Goal: Task Accomplishment & Management: Use online tool/utility

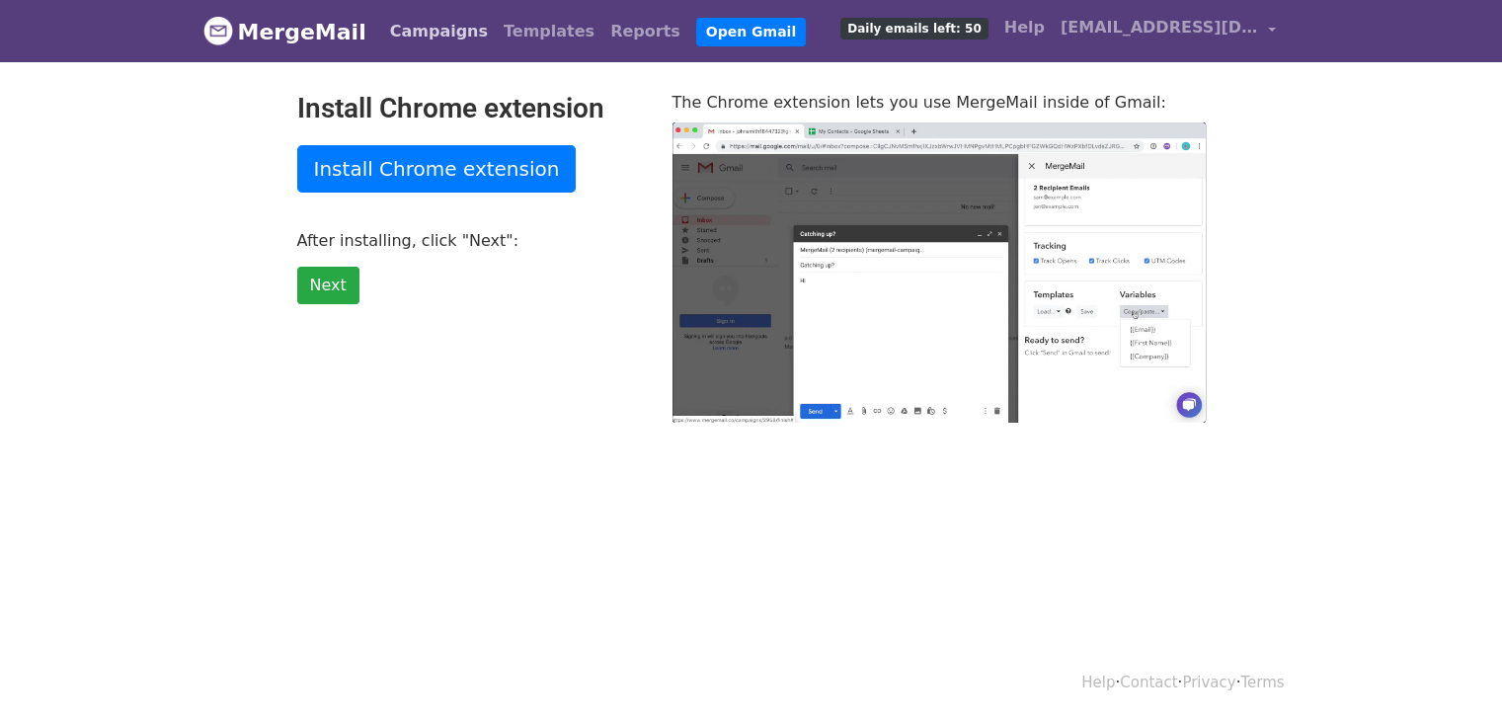
click at [430, 33] on link "Campaigns" at bounding box center [439, 32] width 114 height 40
click at [498, 37] on link "Templates" at bounding box center [549, 32] width 107 height 40
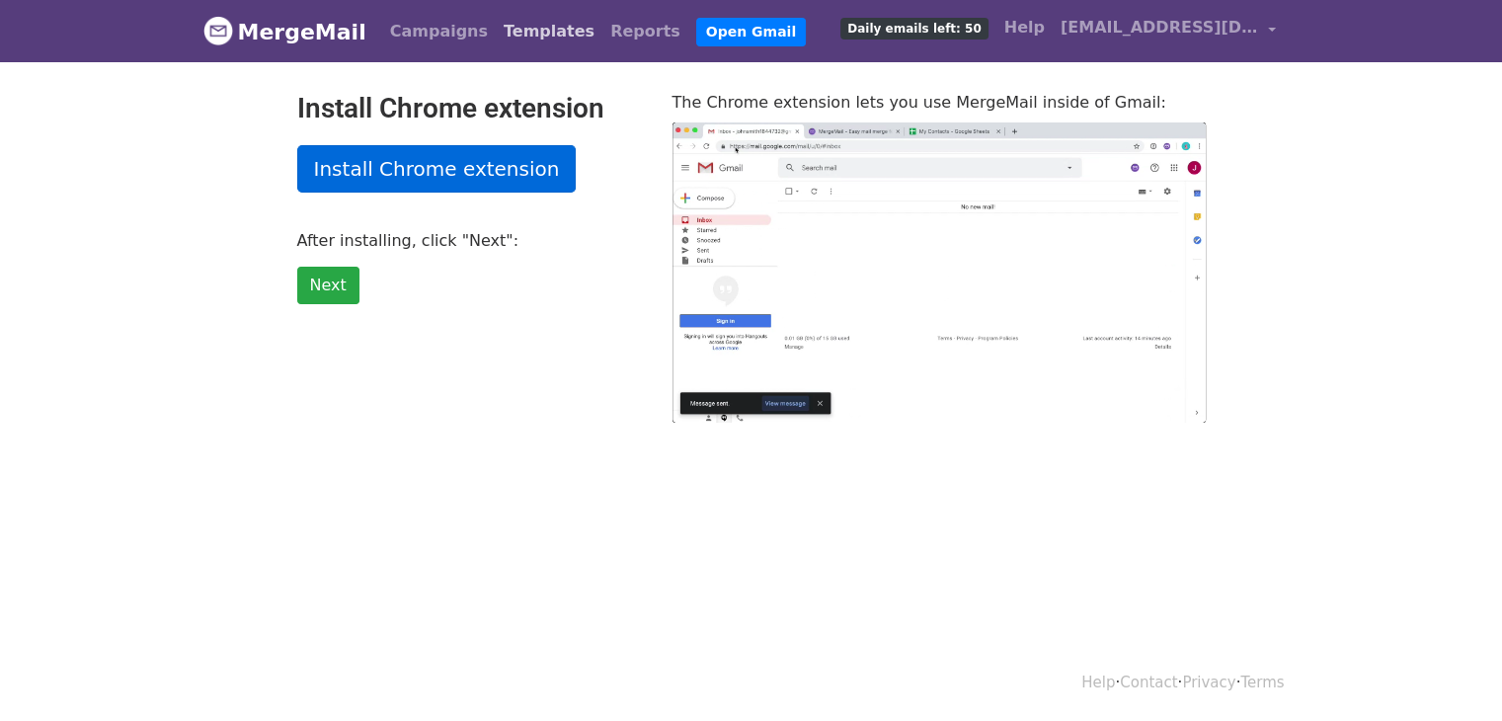
type input "10.55"
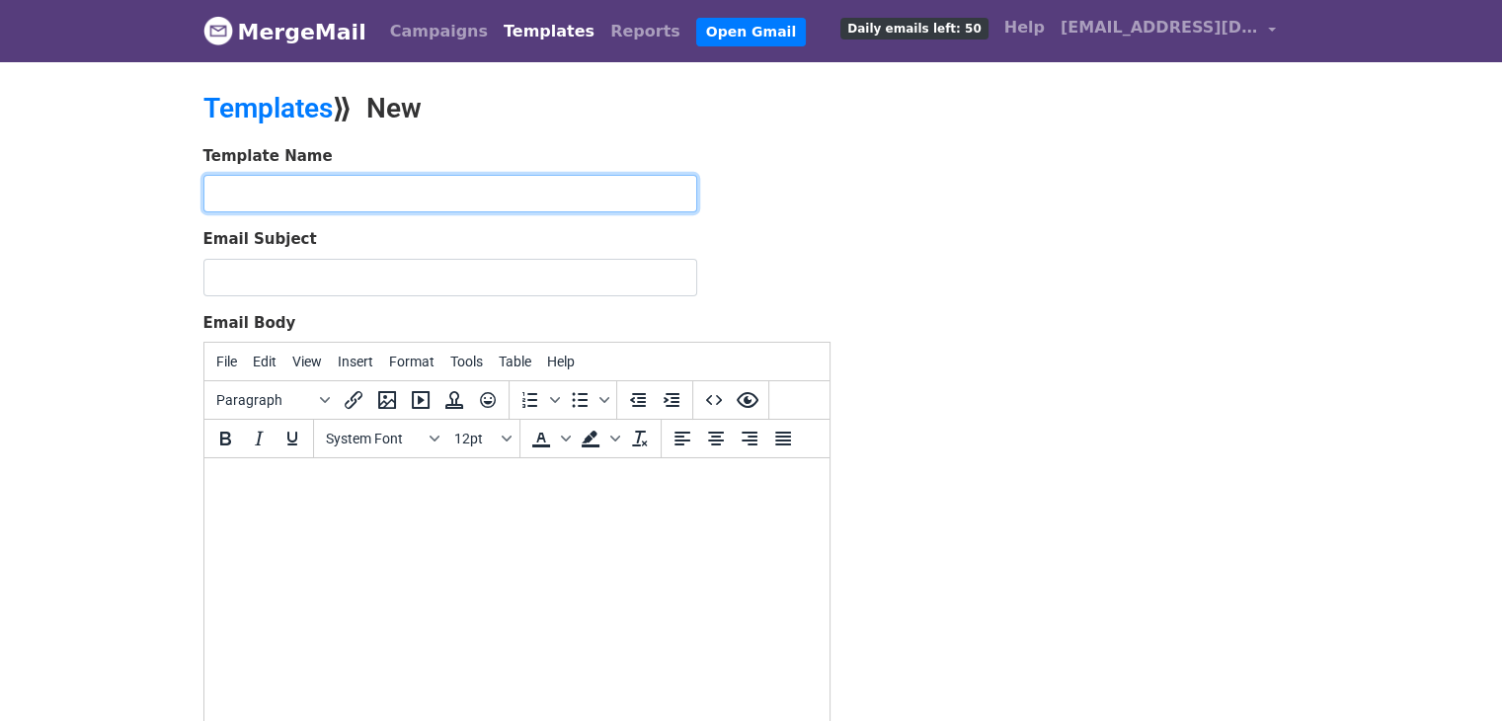
click at [527, 187] on input "text" at bounding box center [450, 194] width 494 height 38
type input "script 1"
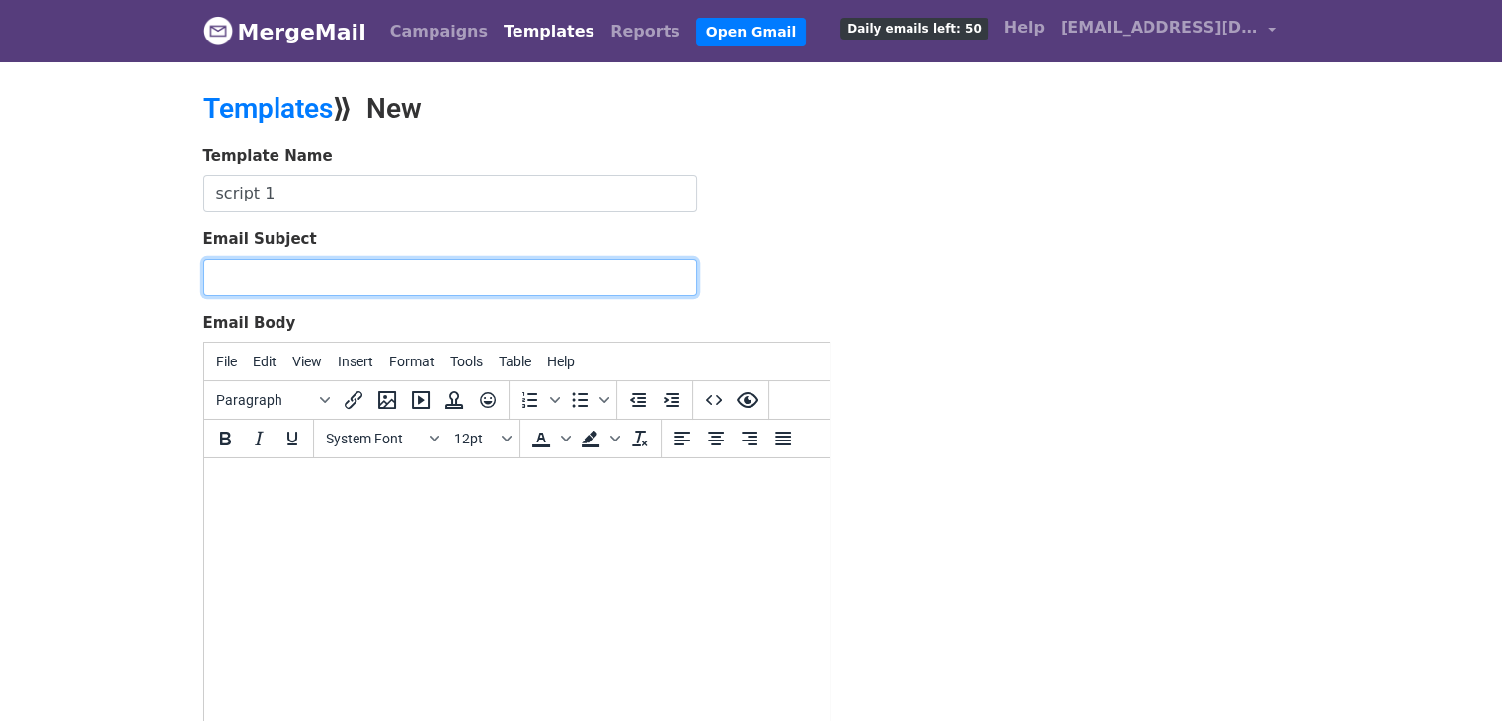
click at [454, 273] on input "Email Subject" at bounding box center [450, 278] width 494 height 38
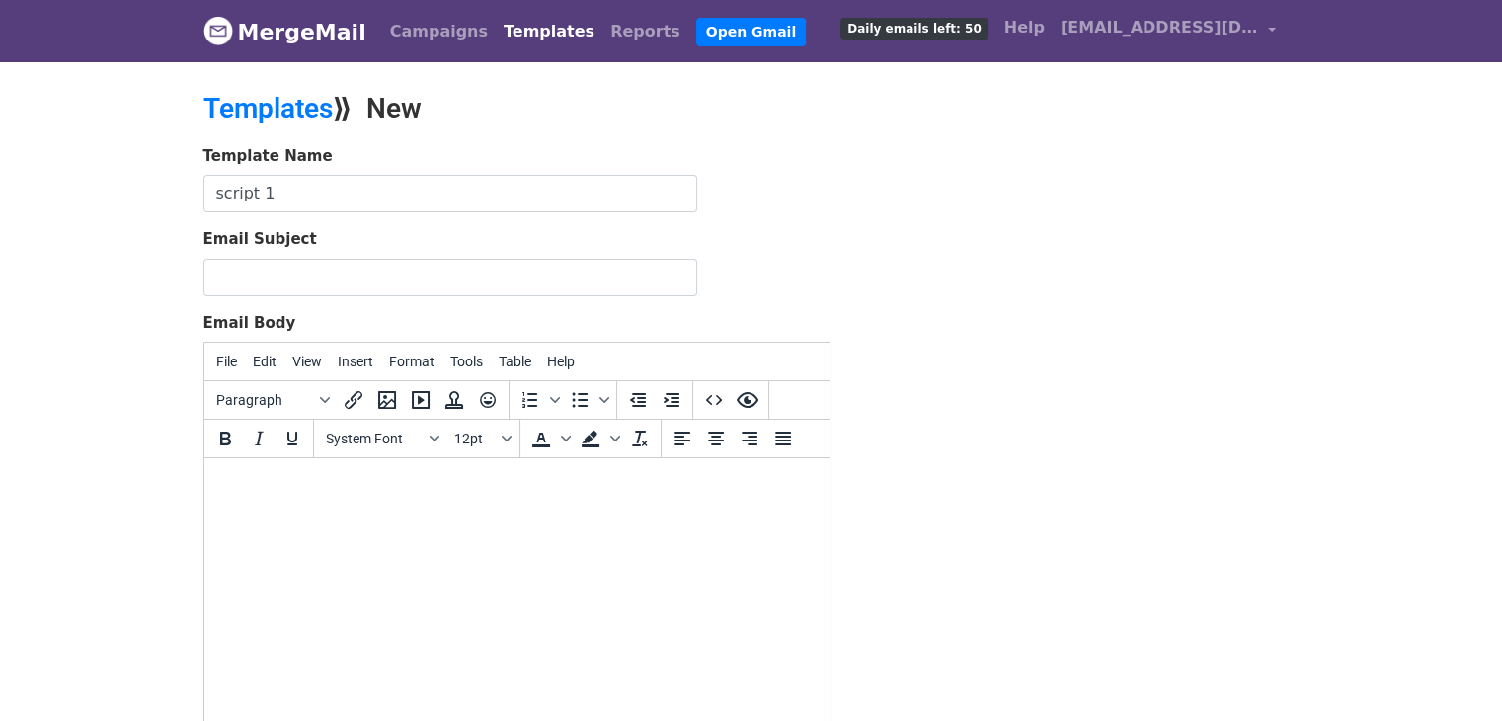
click at [1281, 313] on div "Template Name script 1 Email Subject Email Body File Edit View Insert Format To…" at bounding box center [752, 492] width 1126 height 695
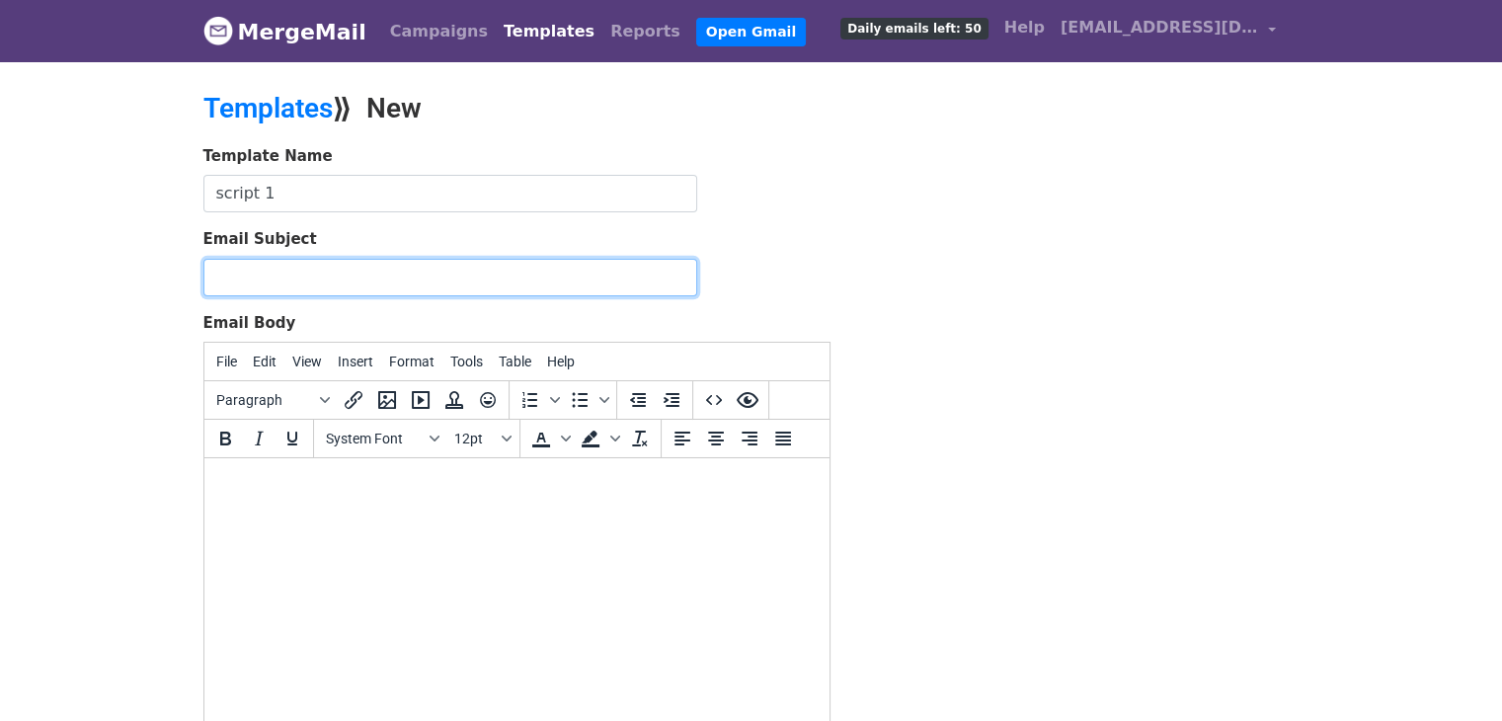
click at [353, 265] on input "Email Subject" at bounding box center [450, 278] width 494 height 38
paste input "Some ideas for your channel {{NAME}}"
type input "Some ideas for your channel {{NAME}}"
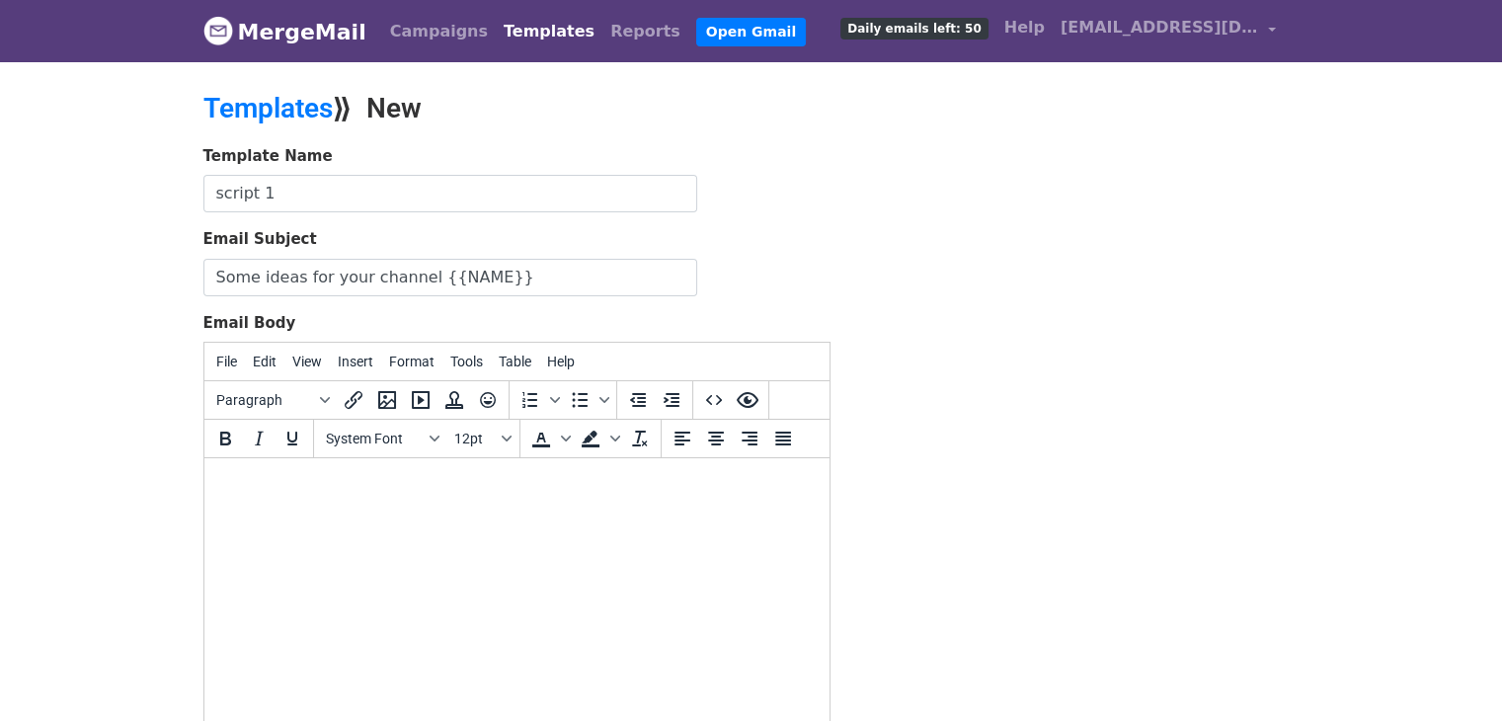
click at [359, 468] on html at bounding box center [515, 484] width 625 height 53
paste body
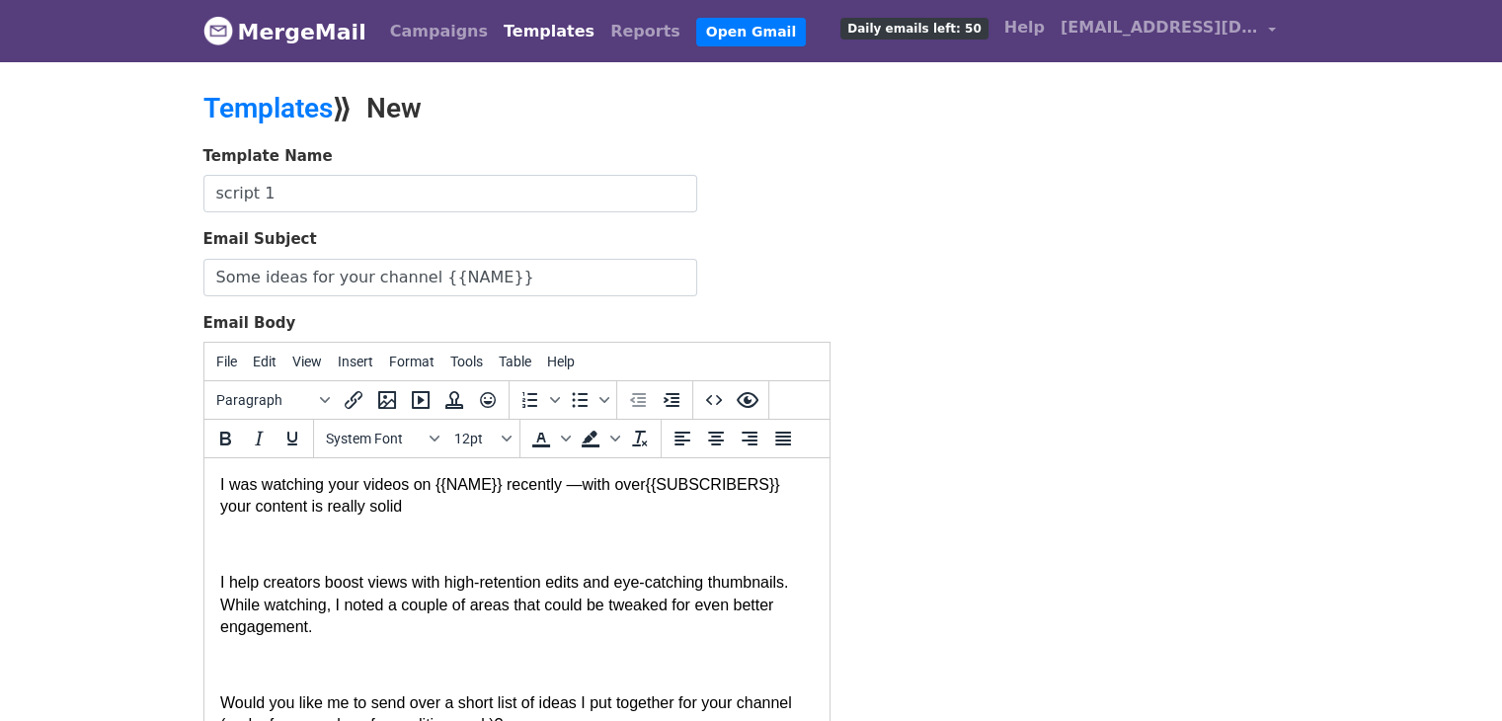
click at [367, 185] on input "script 1" at bounding box center [450, 194] width 494 height 38
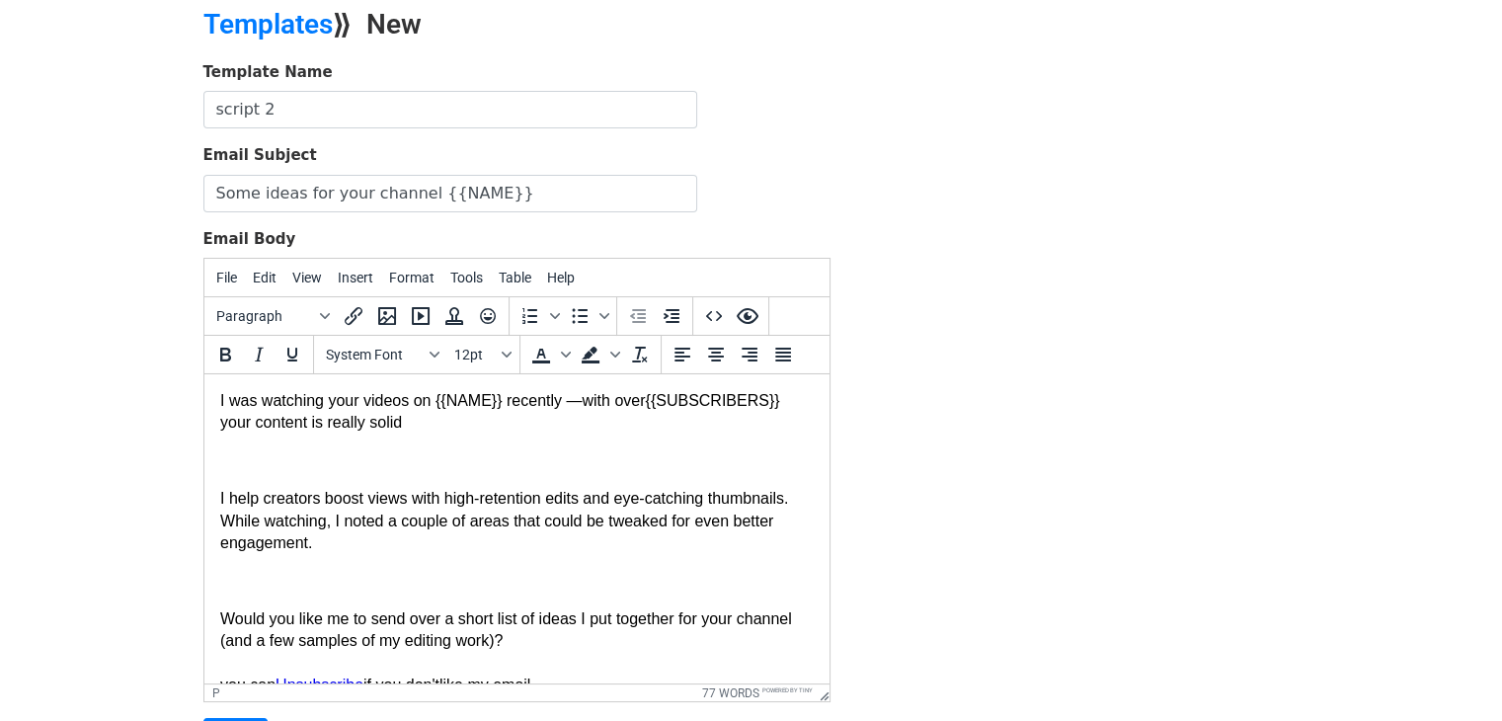
scroll to position [277, 0]
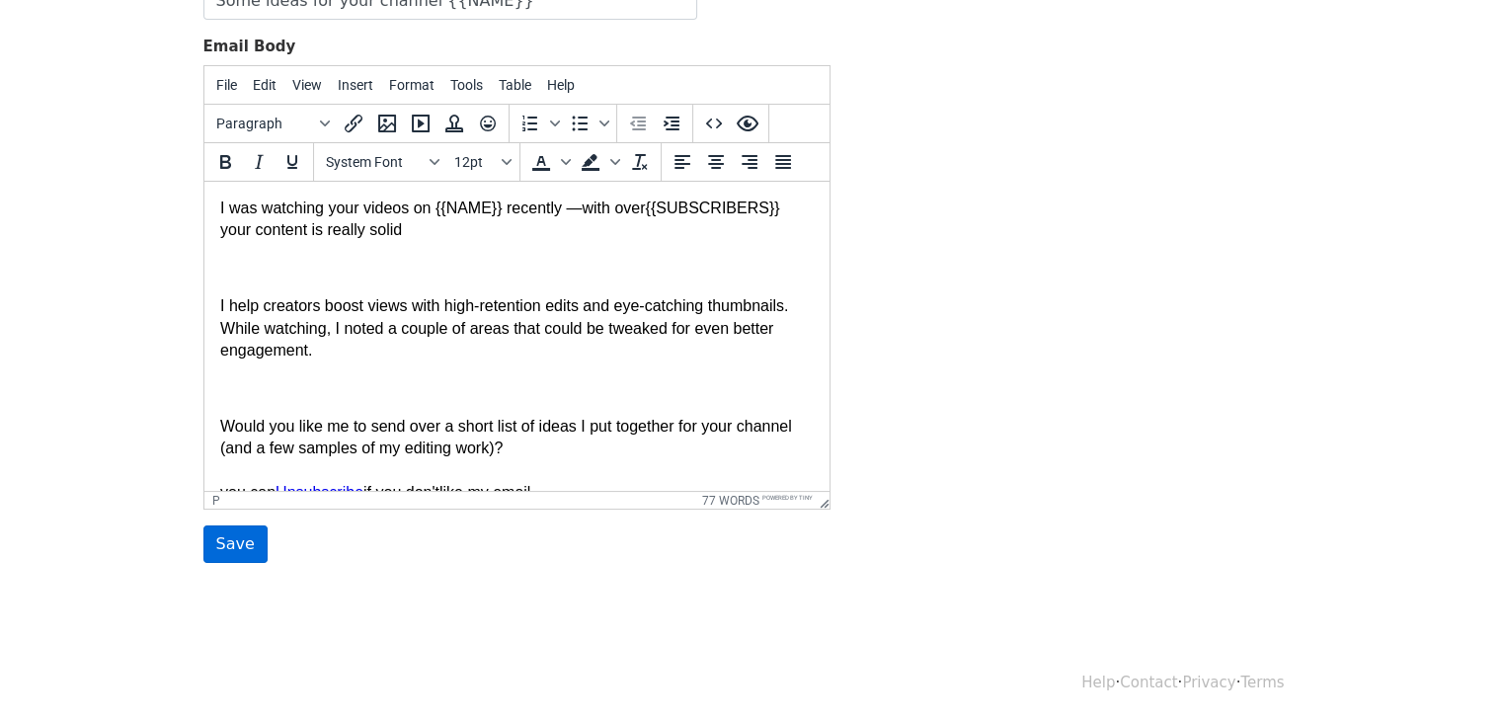
type input "script 2"
click at [215, 550] on input "Save" at bounding box center [235, 544] width 64 height 38
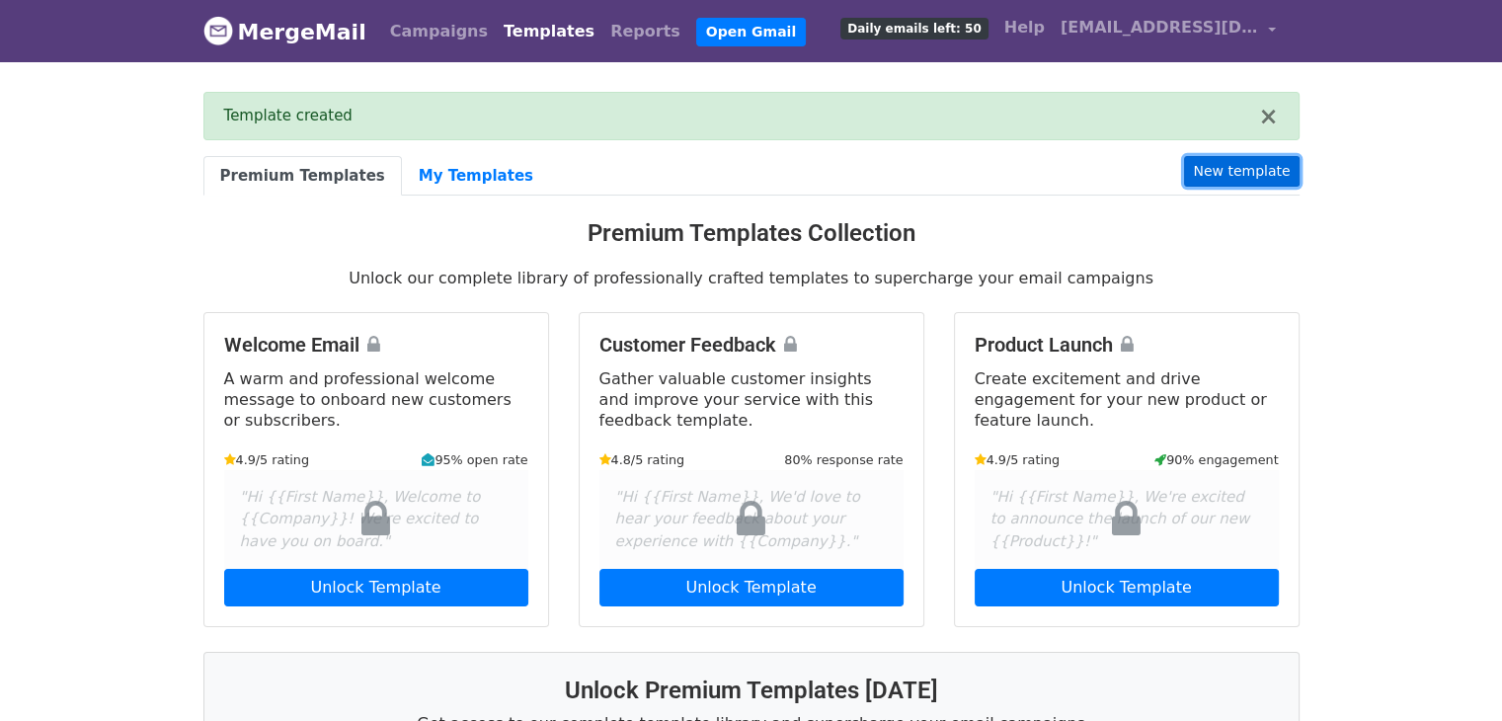
click at [1224, 161] on link "New template" at bounding box center [1241, 171] width 115 height 31
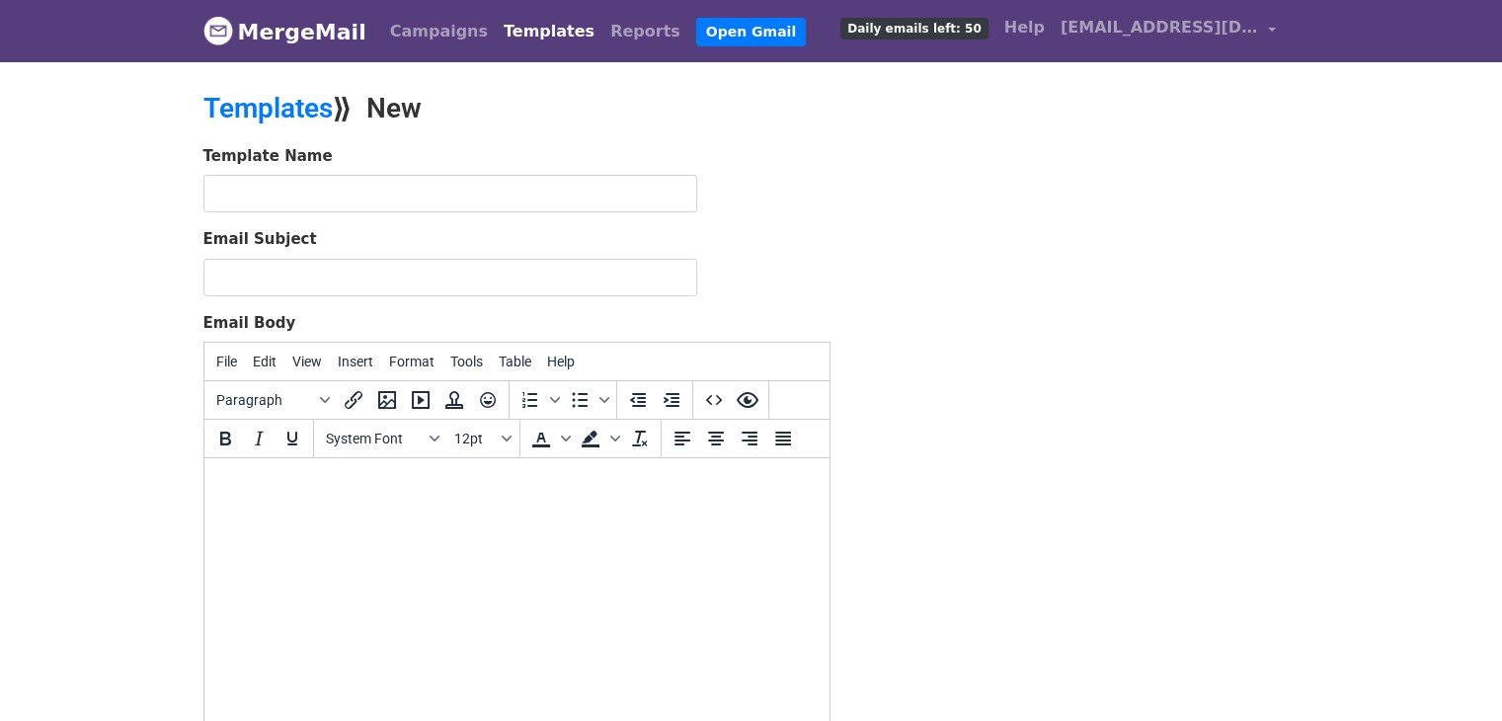
click at [452, 258] on div "Email Subject" at bounding box center [516, 262] width 627 height 68
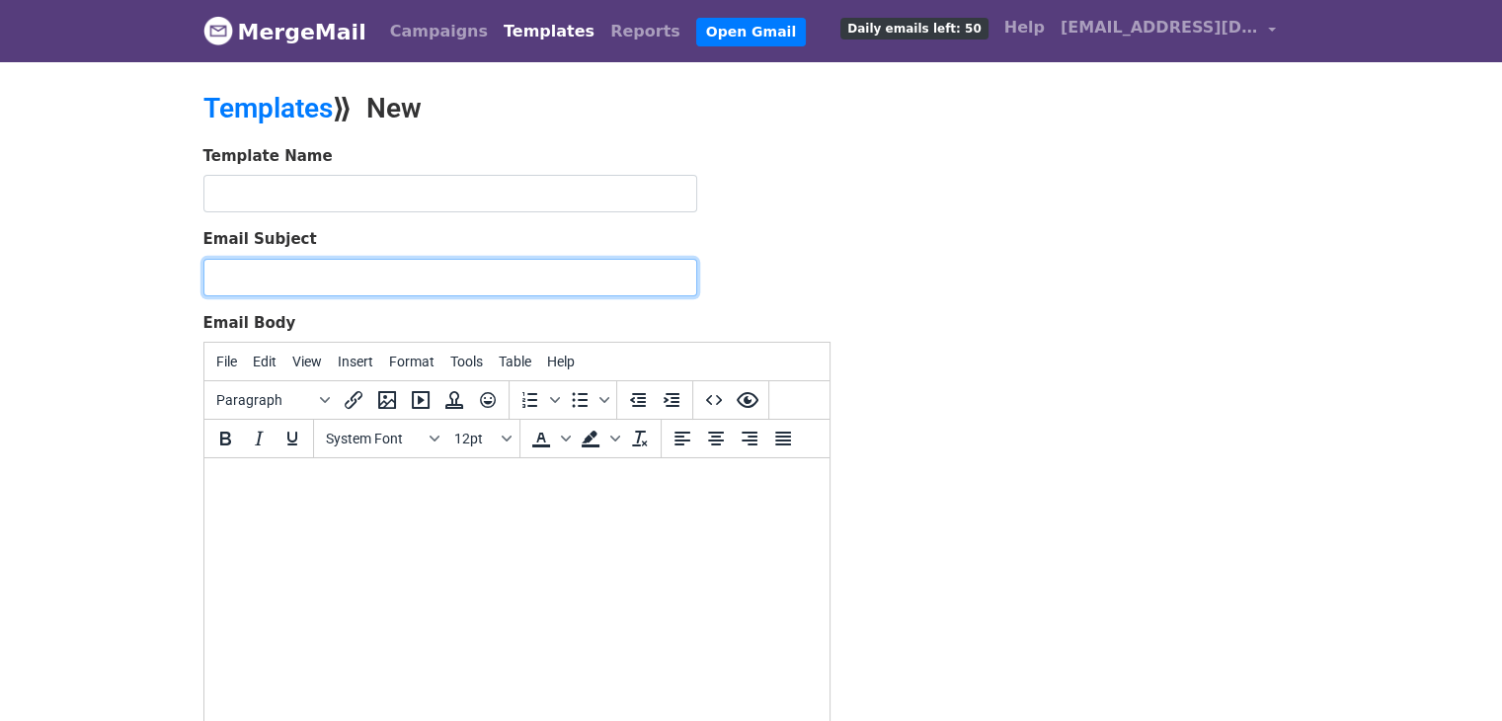
click at [448, 270] on input "Email Subject" at bounding box center [450, 278] width 494 height 38
paste input "Some ideas for your channel {{NAME}}"
type input "Some ideas for your channel {{NAME}}"
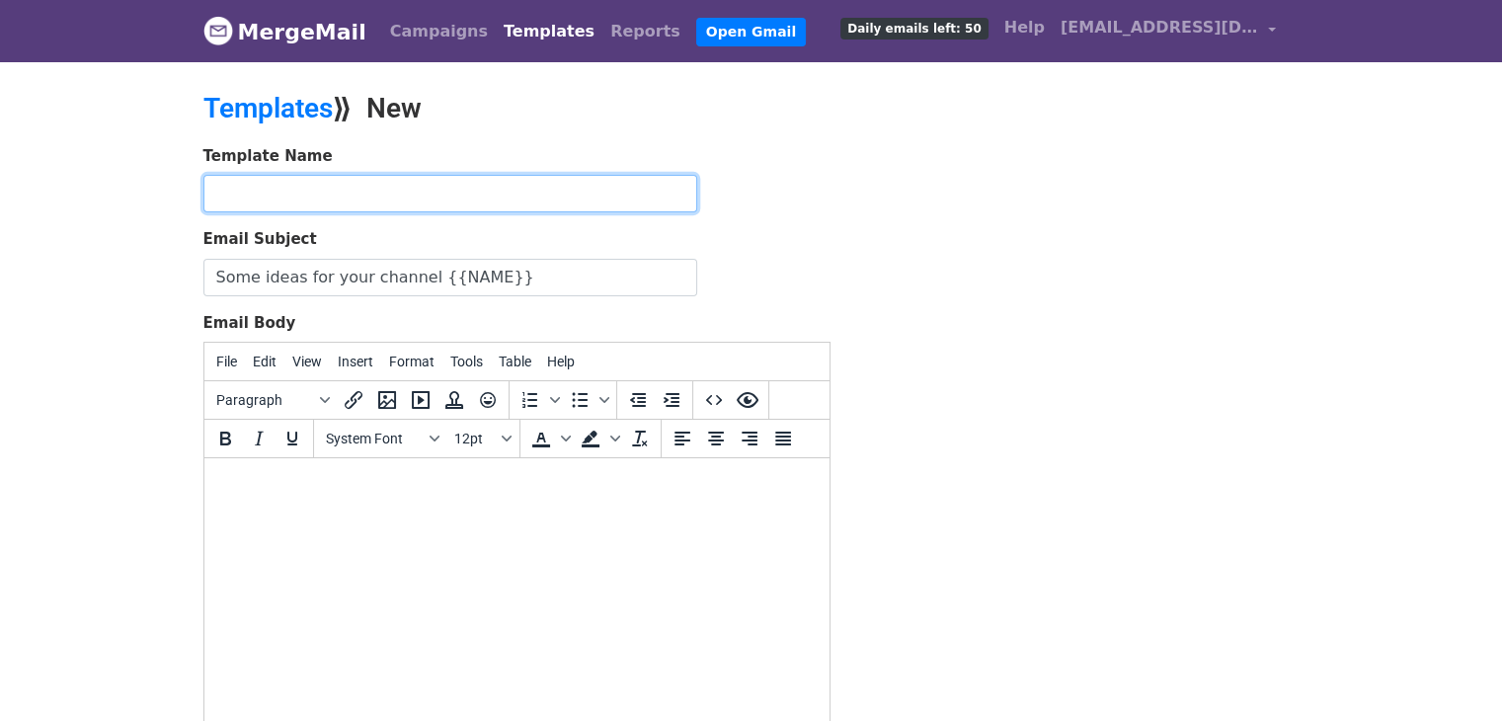
click at [443, 197] on input "text" at bounding box center [450, 194] width 494 height 38
type input "script 1"
click at [319, 482] on body at bounding box center [516, 485] width 594 height 22
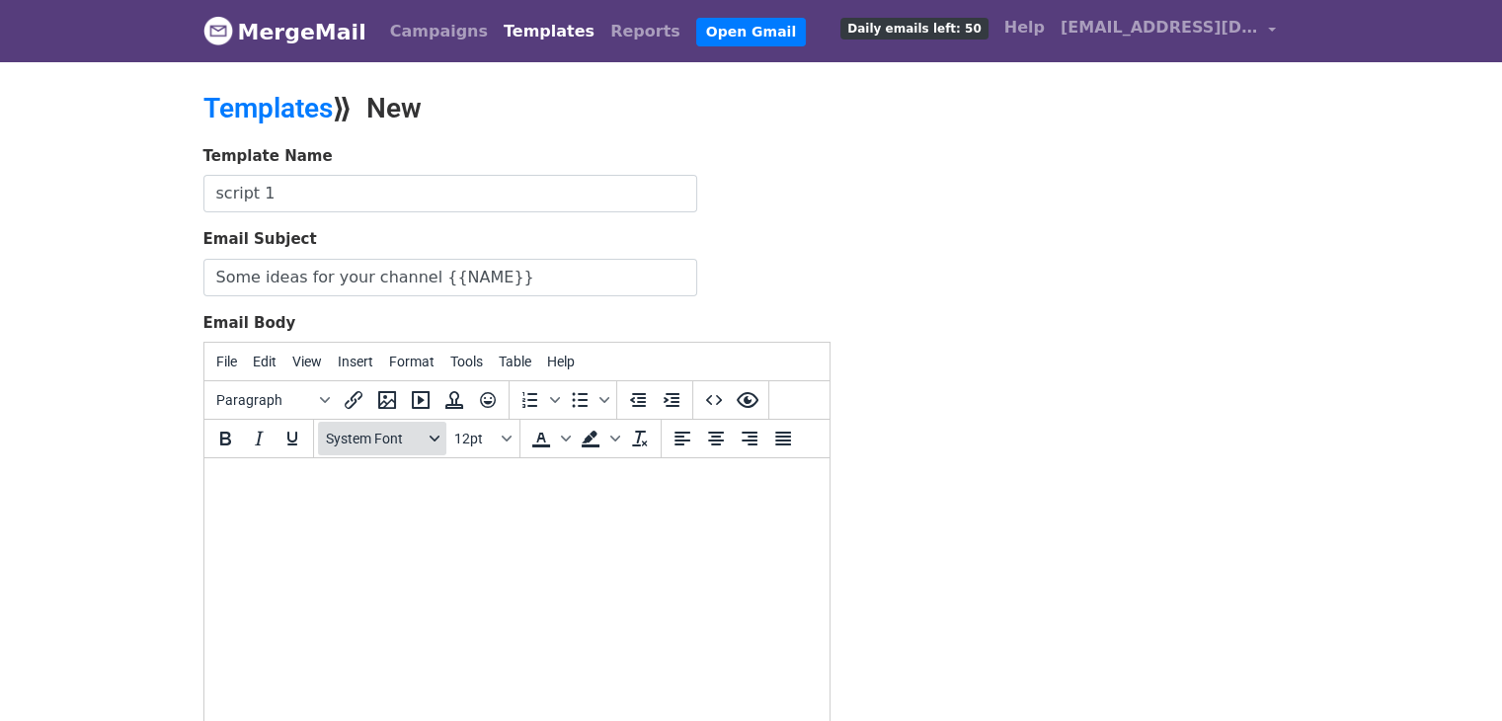
paste body
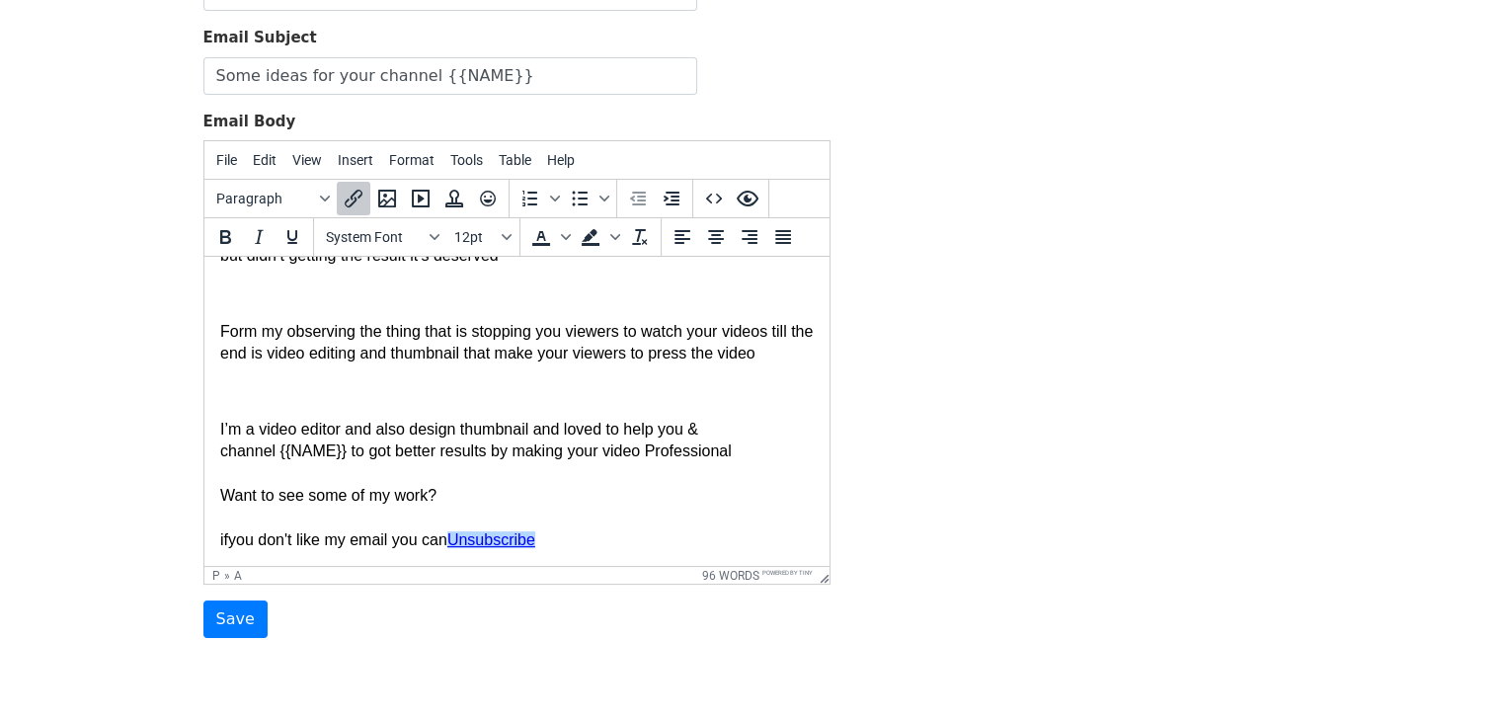
scroll to position [277, 0]
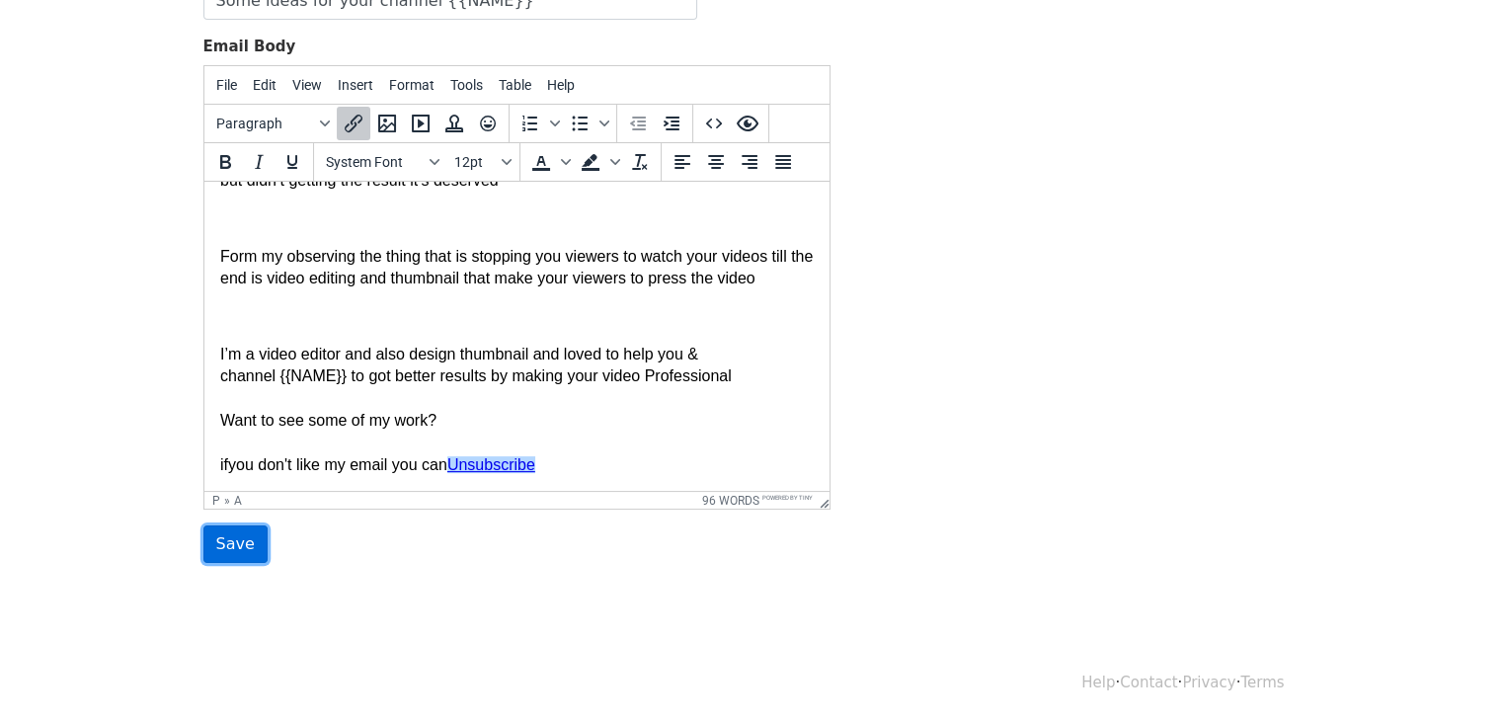
click at [241, 535] on input "Save" at bounding box center [235, 544] width 64 height 38
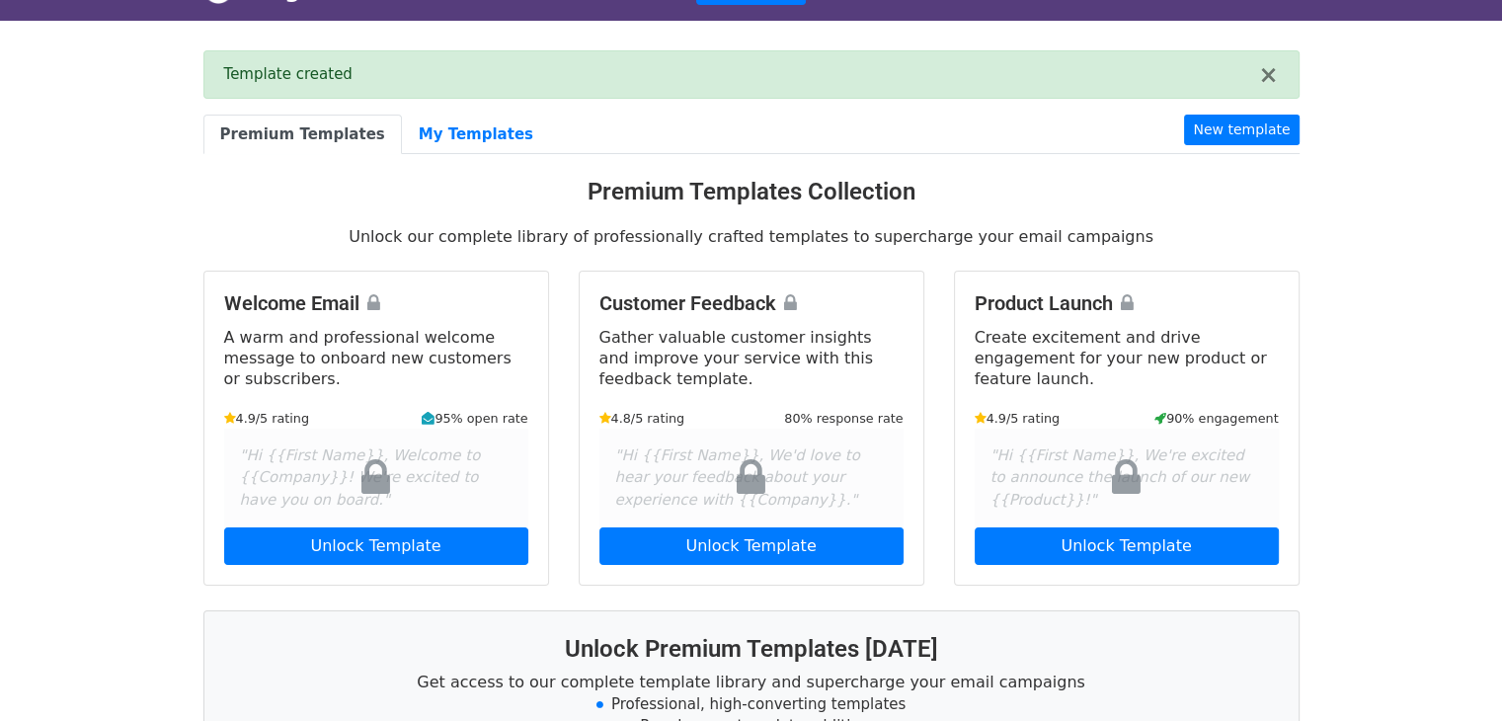
scroll to position [99, 0]
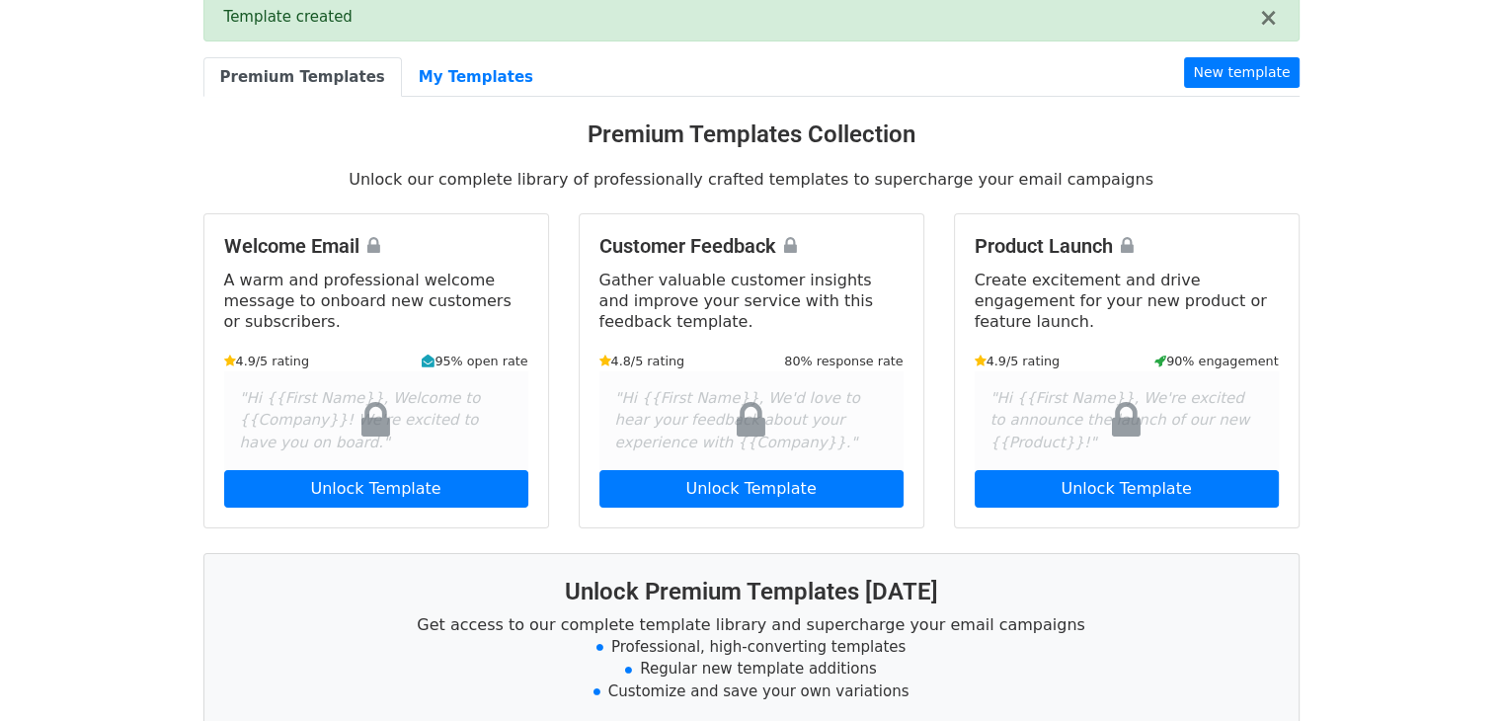
click at [107, 322] on body "MergeMail Campaigns Templates Reports Open Gmail Daily emails left: 50 Help [EM…" at bounding box center [751, 473] width 1502 height 1145
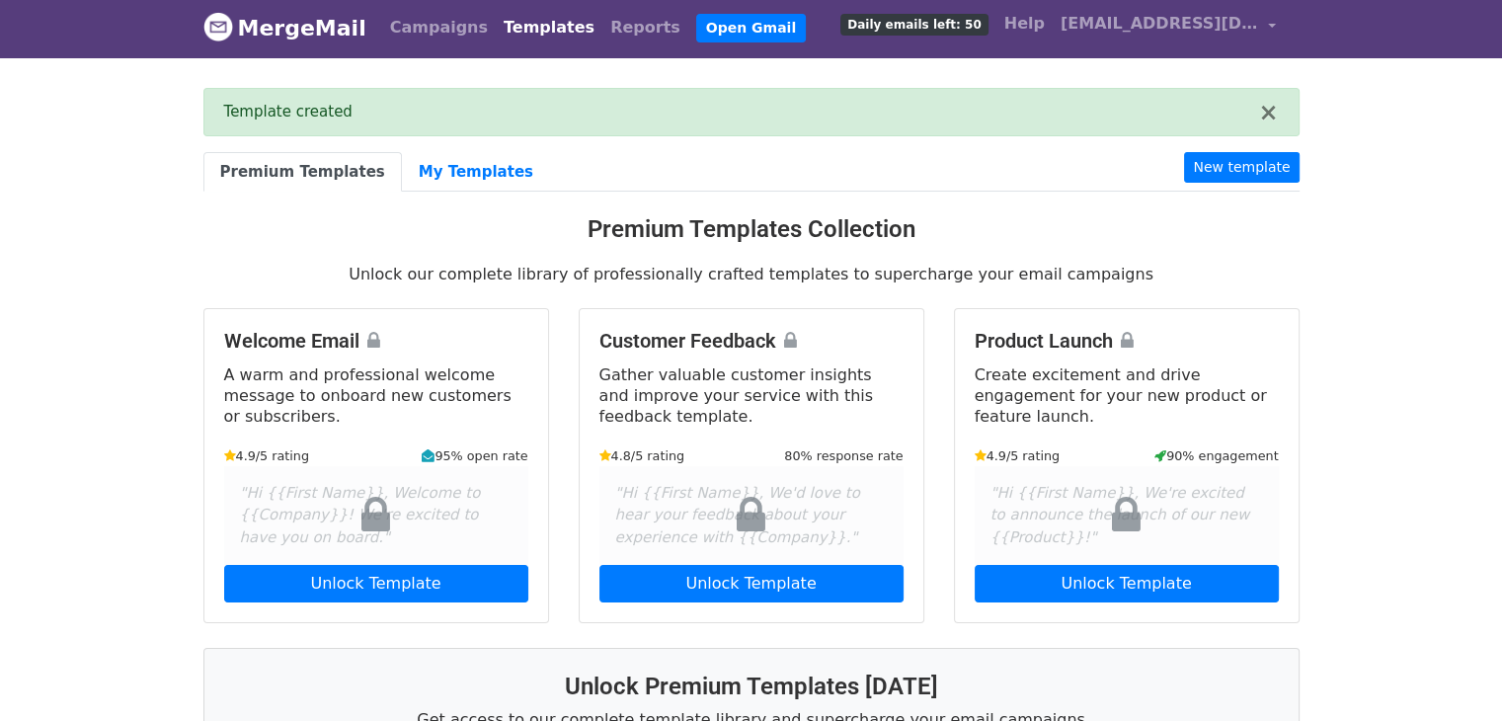
scroll to position [0, 0]
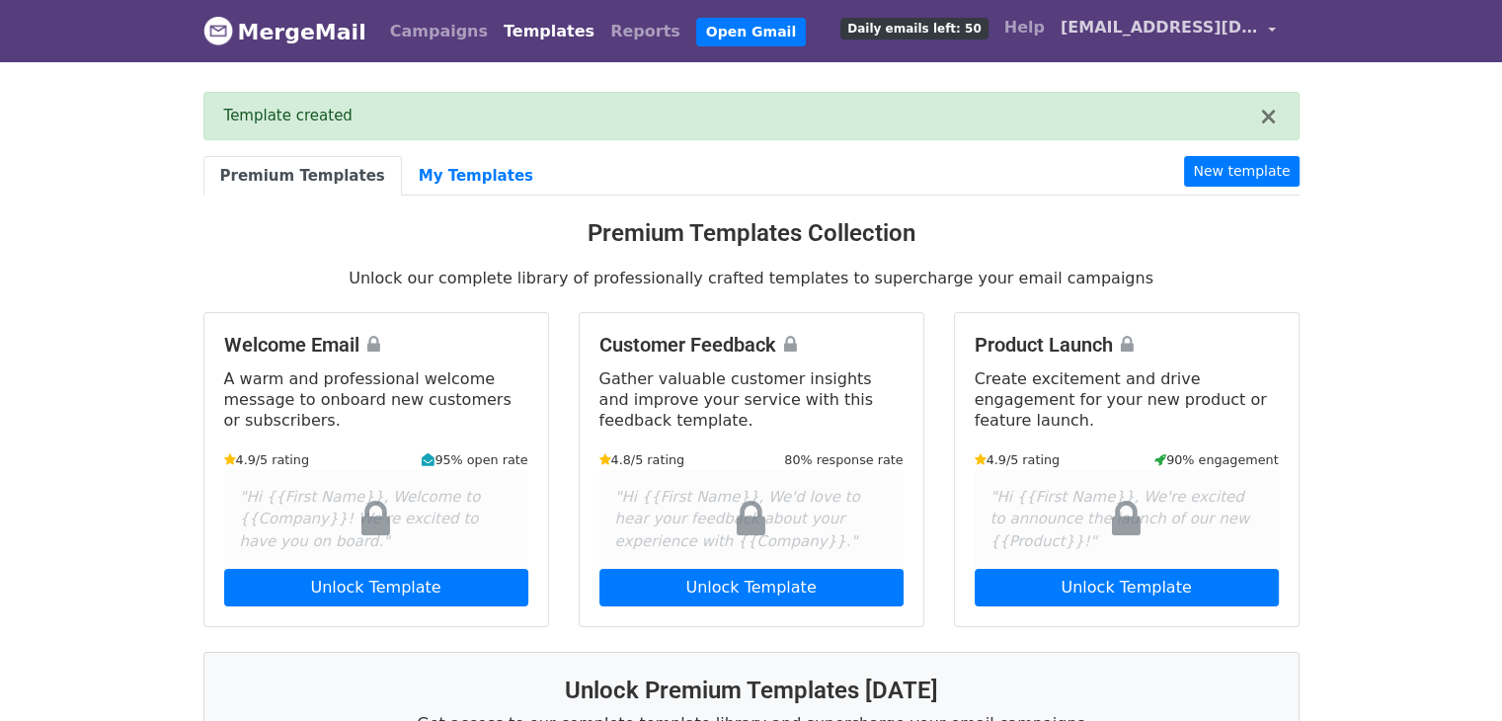
click at [1174, 24] on span "[EMAIL_ADDRESS][DOMAIN_NAME]" at bounding box center [1160, 28] width 198 height 24
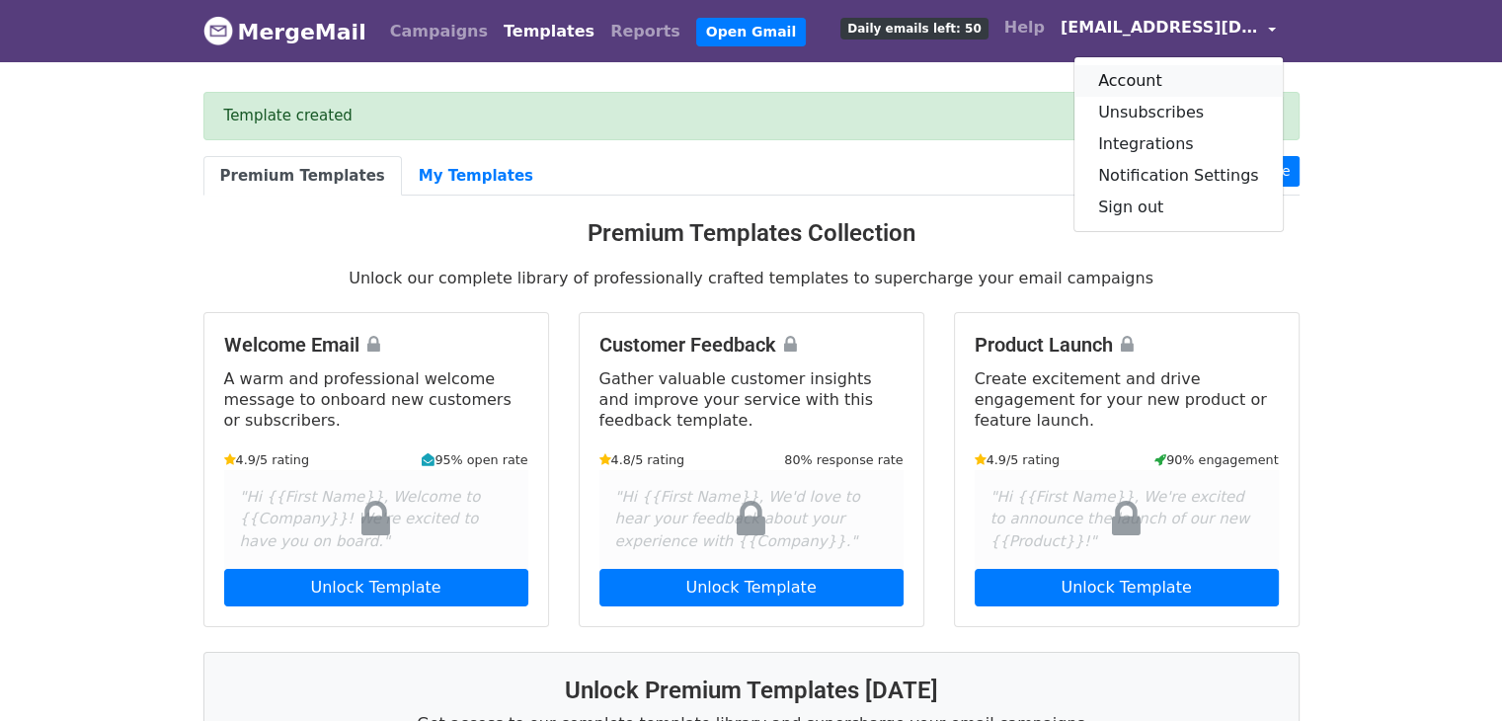
click at [1139, 76] on link "Account" at bounding box center [1179, 81] width 208 height 32
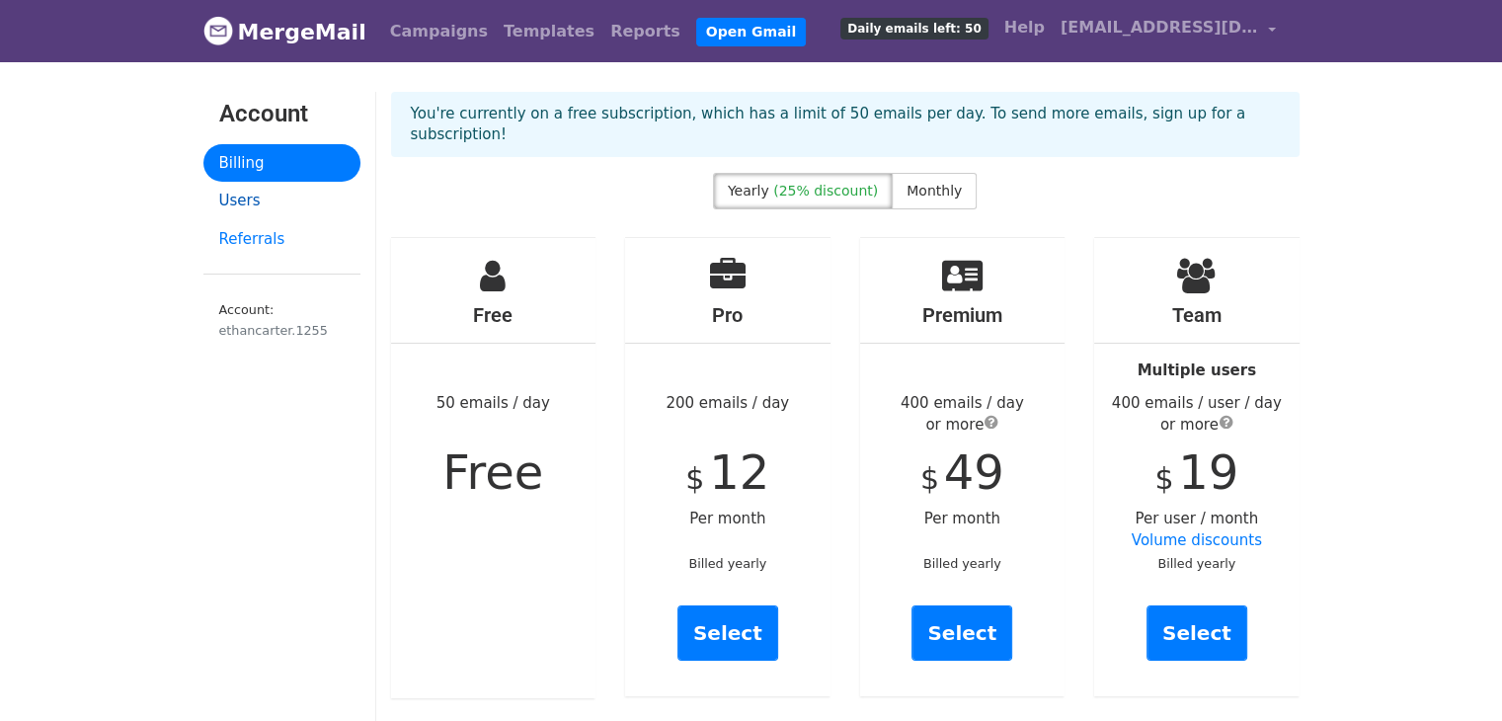
click at [257, 201] on link "Users" at bounding box center [281, 201] width 157 height 39
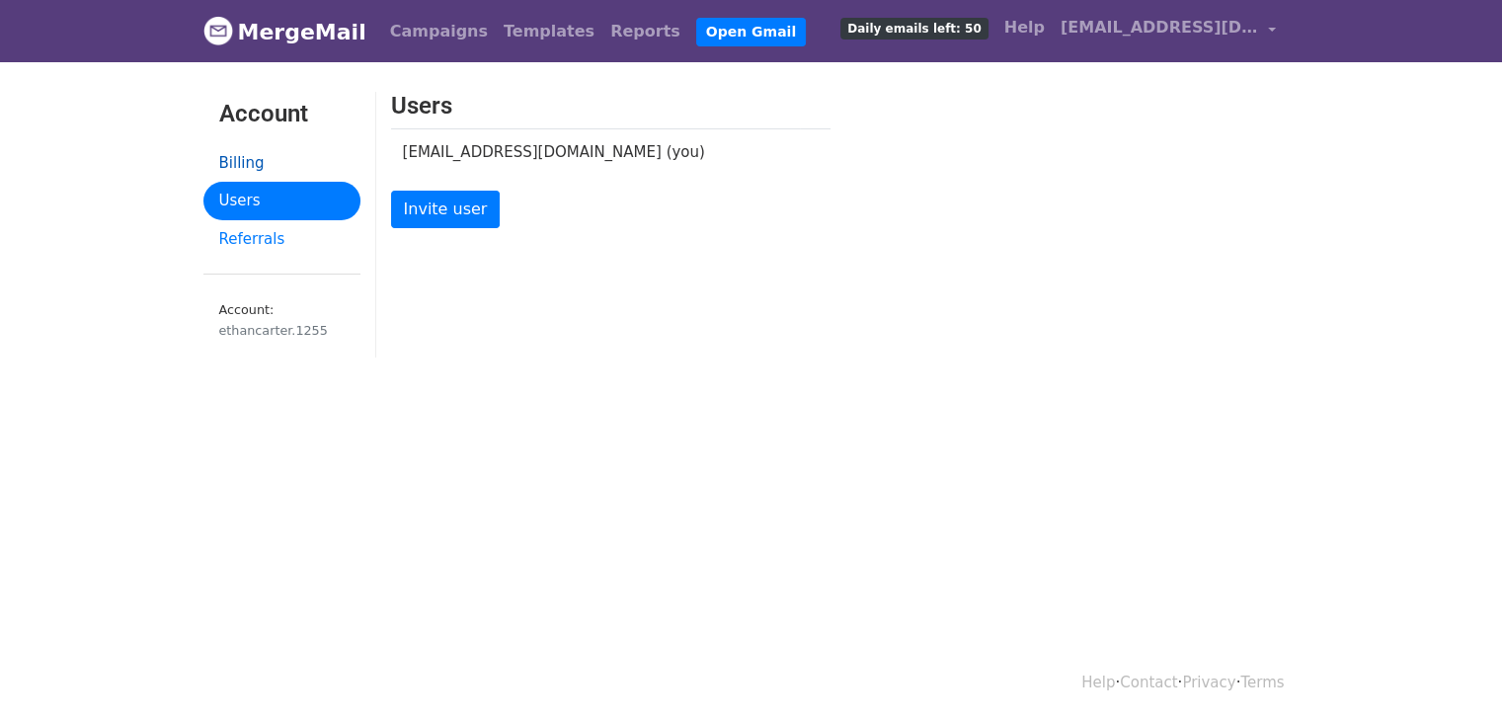
click at [266, 164] on link "Billing" at bounding box center [281, 163] width 157 height 39
click at [1181, 34] on span "[EMAIL_ADDRESS][DOMAIN_NAME]" at bounding box center [1160, 28] width 198 height 24
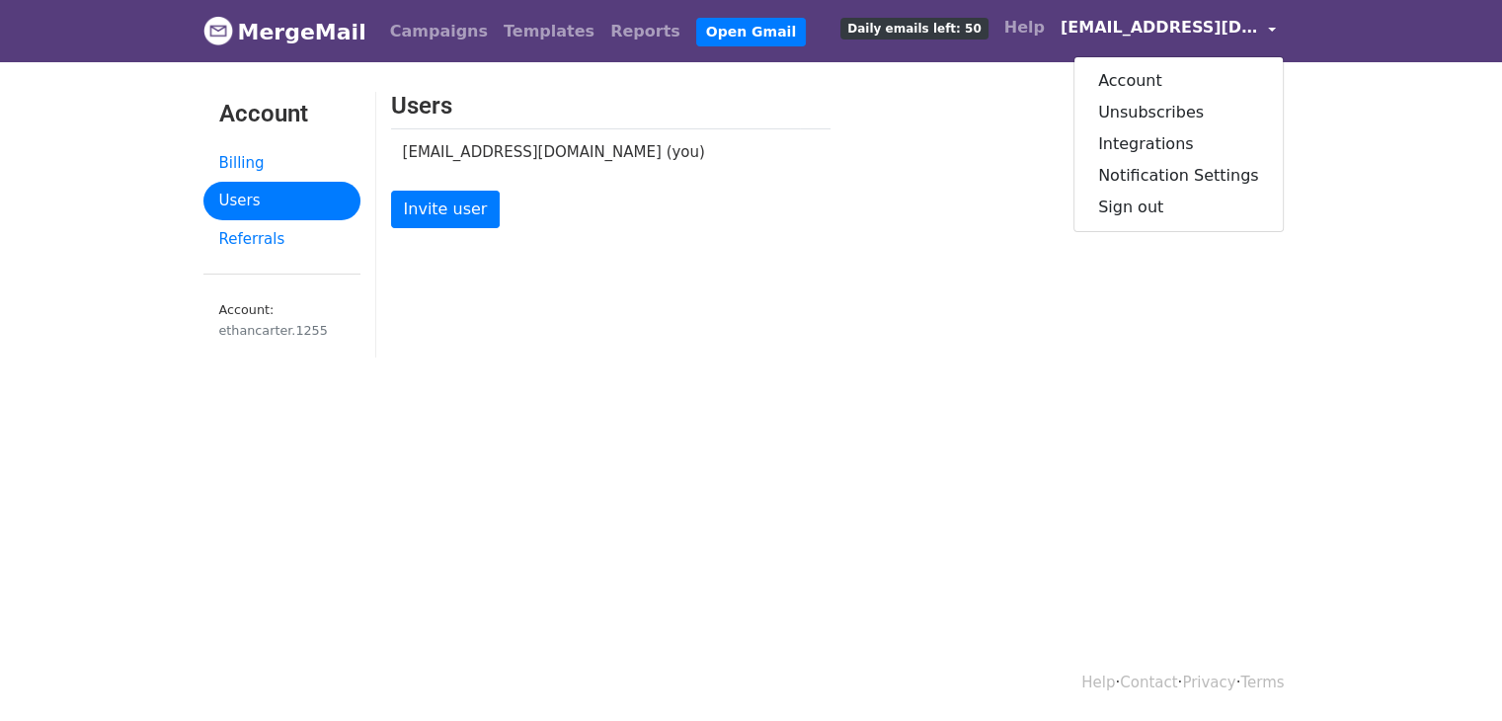
click at [844, 313] on div "Users ethancarter.1255@gmail.com (you) Invite user" at bounding box center [845, 234] width 938 height 285
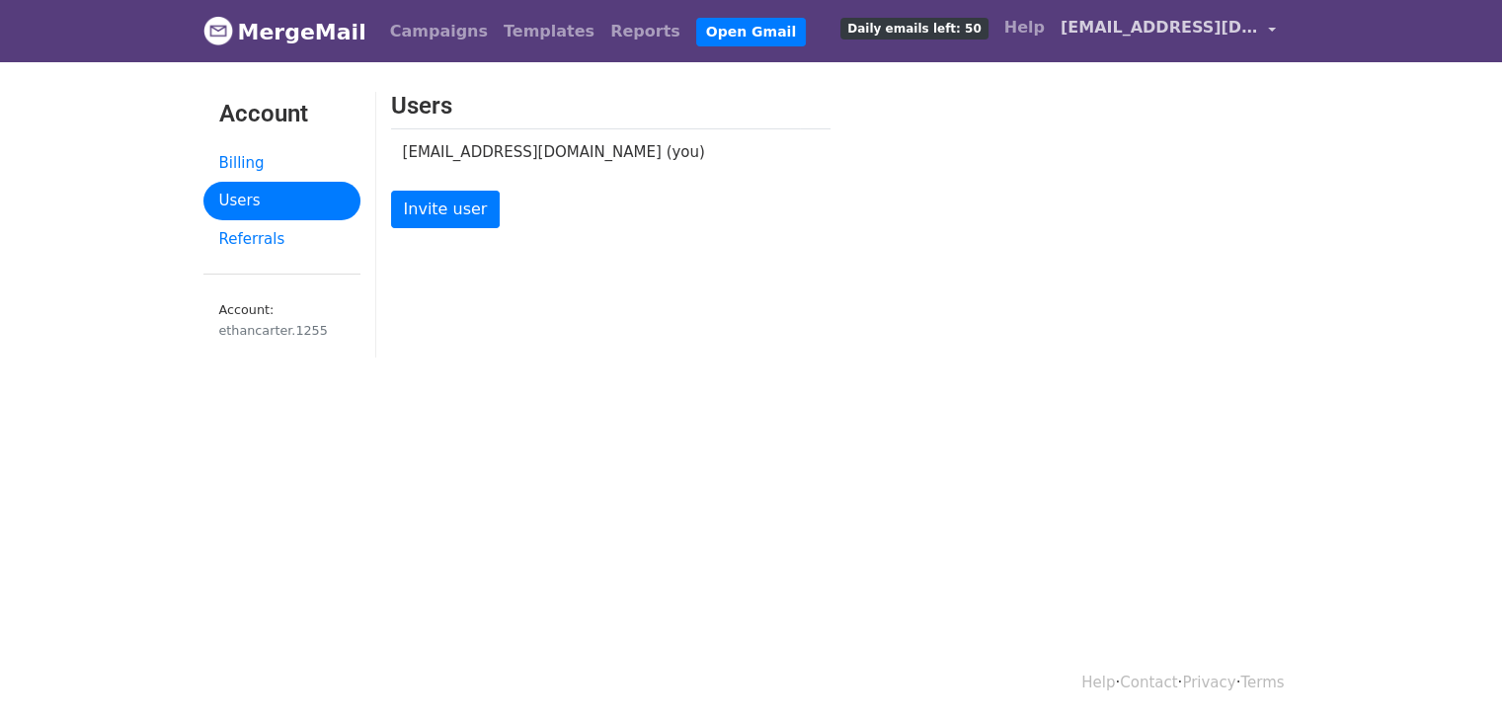
click at [1171, 36] on span "[EMAIL_ADDRESS][DOMAIN_NAME]" at bounding box center [1160, 28] width 198 height 24
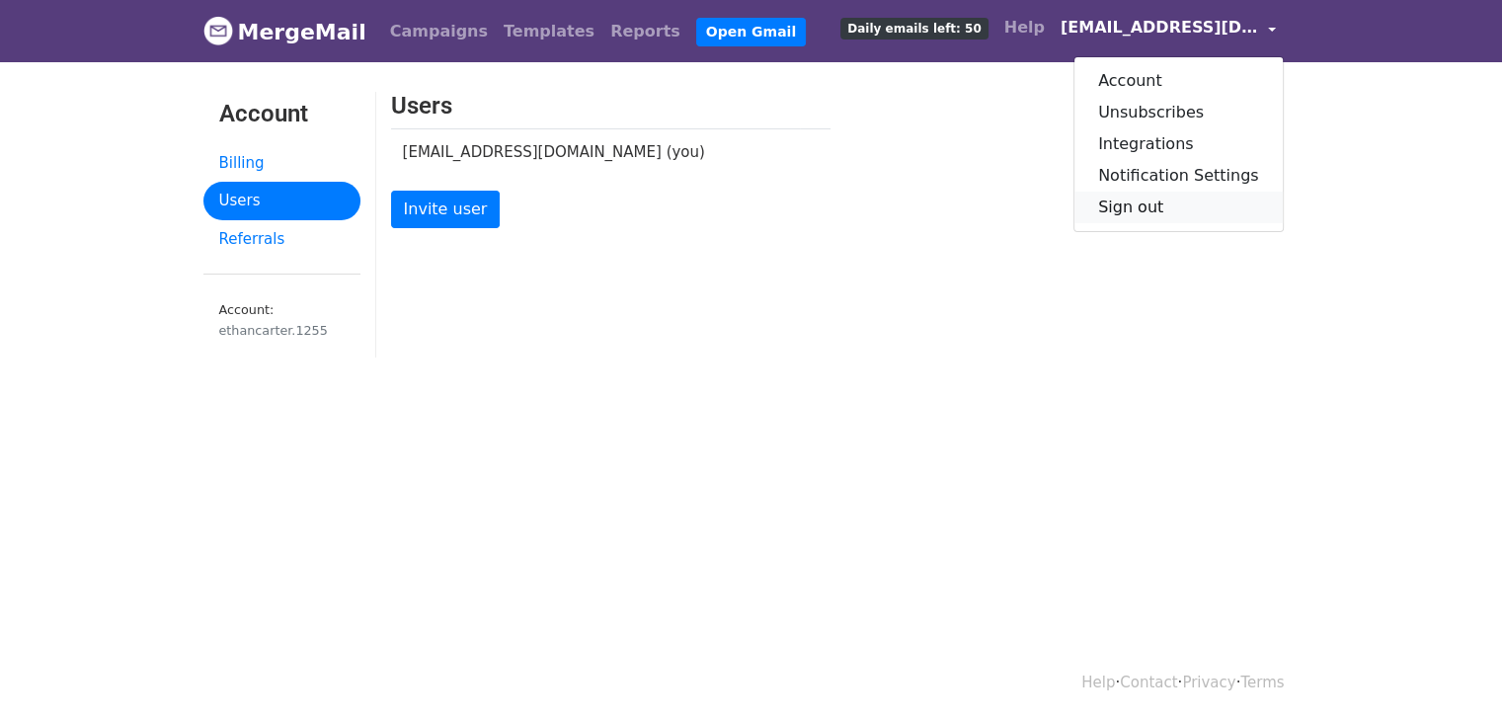
click at [1154, 198] on link "Sign out" at bounding box center [1179, 208] width 208 height 32
